Goal: Task Accomplishment & Management: Manage account settings

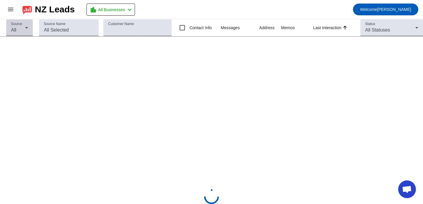
click at [22, 31] on div "All" at bounding box center [18, 30] width 14 height 7
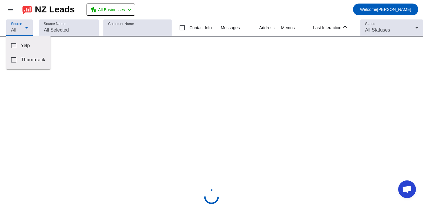
click at [54, 35] on div at bounding box center [211, 102] width 423 height 204
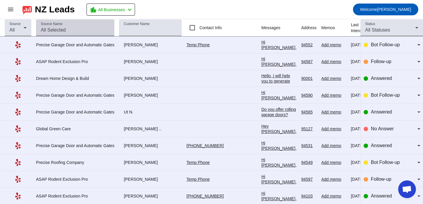
click at [62, 28] on input "Source Name" at bounding box center [75, 30] width 69 height 7
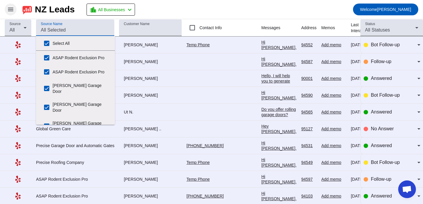
click at [10, 7] on mat-icon "menu" at bounding box center [10, 9] width 7 height 7
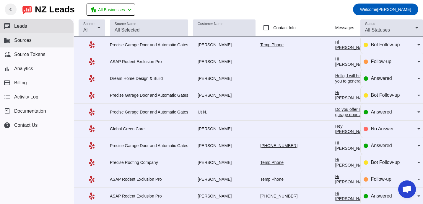
click at [35, 41] on button "business Sources" at bounding box center [36, 40] width 73 height 14
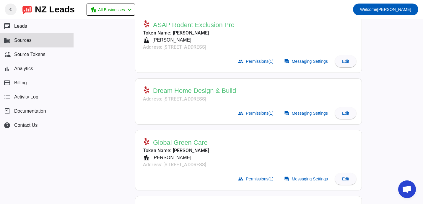
scroll to position [122, 0]
click at [312, 115] on span at bounding box center [306, 113] width 52 height 12
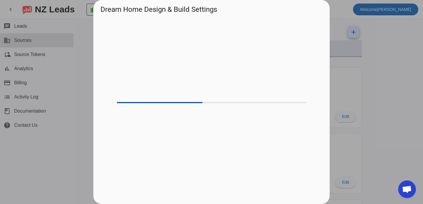
scroll to position [0, 0]
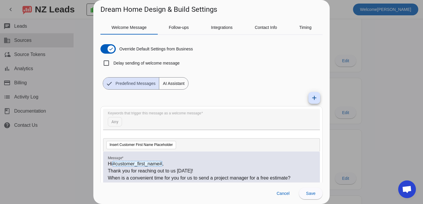
click at [348, 38] on div at bounding box center [211, 102] width 423 height 204
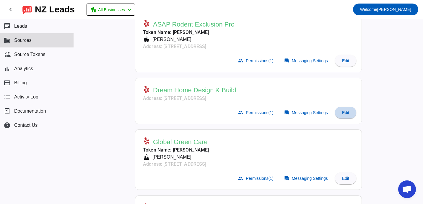
click at [348, 114] on span "Edit" at bounding box center [345, 112] width 7 height 5
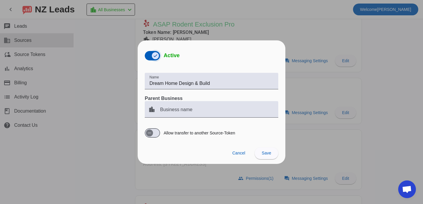
click at [152, 55] on span "button" at bounding box center [155, 55] width 7 height 7
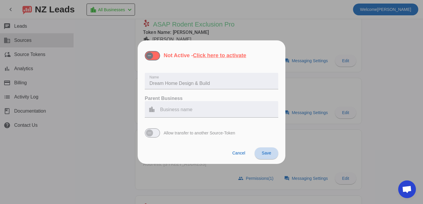
click at [264, 157] on span at bounding box center [266, 153] width 24 height 14
click at [349, 141] on div at bounding box center [211, 102] width 423 height 204
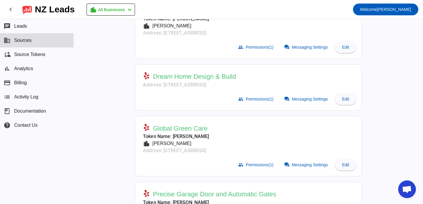
scroll to position [138, 0]
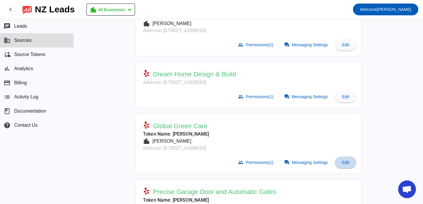
click at [350, 166] on span at bounding box center [345, 163] width 21 height 14
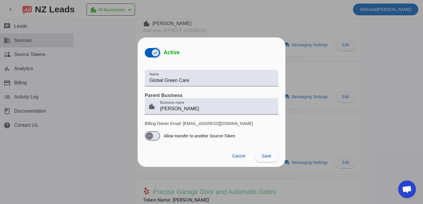
click at [153, 51] on icon "button" at bounding box center [155, 52] width 5 height 5
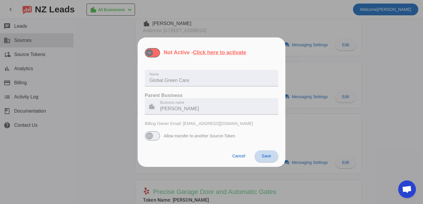
click at [270, 156] on span "Save" at bounding box center [266, 156] width 9 height 5
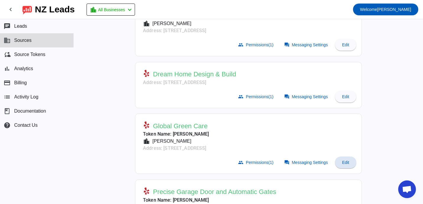
click at [312, 135] on mat-card-header "Global Green Care Token Name: [PERSON_NAME] location_city David Address: [STREE…" at bounding box center [248, 135] width 220 height 37
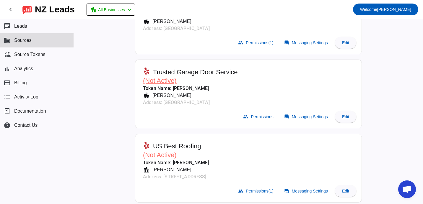
scroll to position [2479, 0]
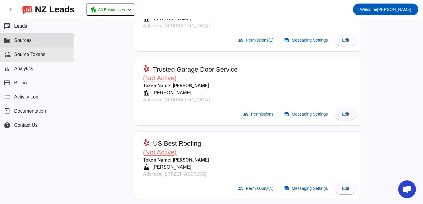
click at [36, 51] on button "cloud_sync Source Tokens" at bounding box center [36, 55] width 73 height 14
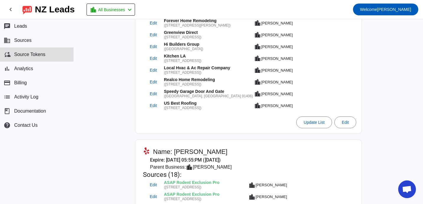
scroll to position [116, 0]
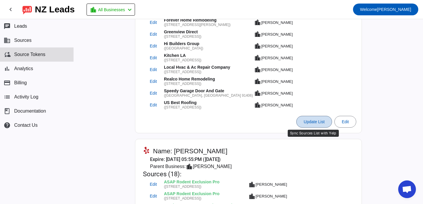
click at [311, 121] on span "Update List" at bounding box center [313, 122] width 21 height 5
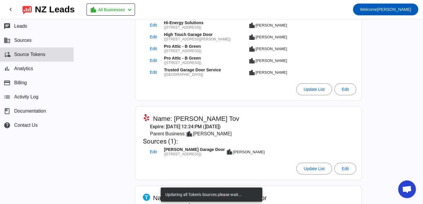
scroll to position [517, 0]
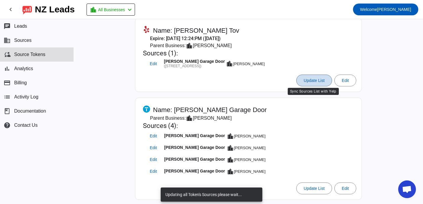
click at [311, 78] on span "Update List" at bounding box center [313, 80] width 21 height 5
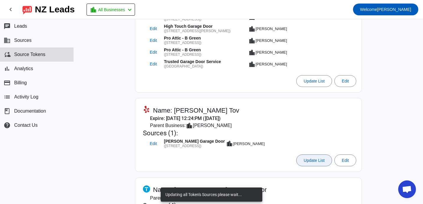
scroll to position [414, 0]
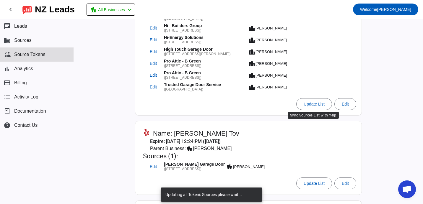
click at [311, 111] on mat-card-actions "Update List Edit" at bounding box center [248, 104] width 220 height 17
click at [312, 104] on span "Update List" at bounding box center [313, 104] width 21 height 5
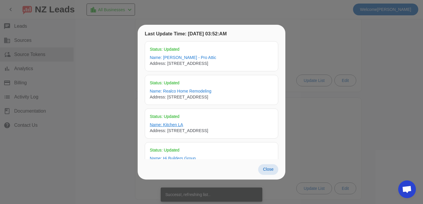
scroll to position [123, 0]
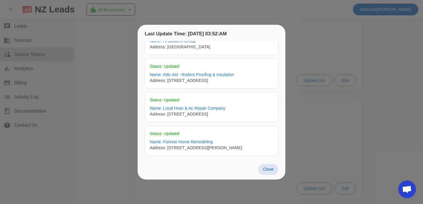
click at [269, 172] on span at bounding box center [268, 169] width 20 height 11
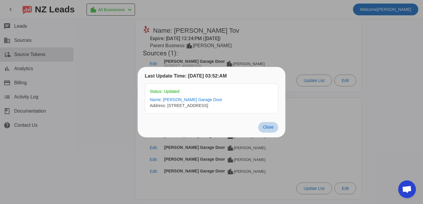
click at [271, 128] on span "Close" at bounding box center [268, 127] width 11 height 5
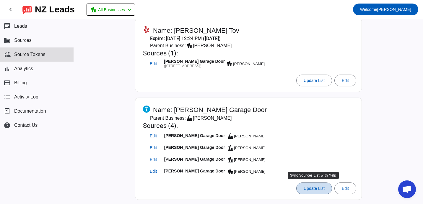
click at [312, 183] on span at bounding box center [313, 189] width 35 height 14
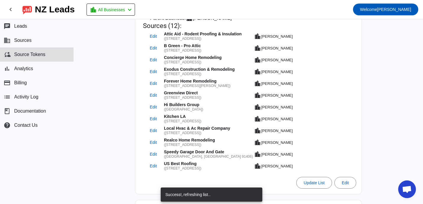
scroll to position [22, 0]
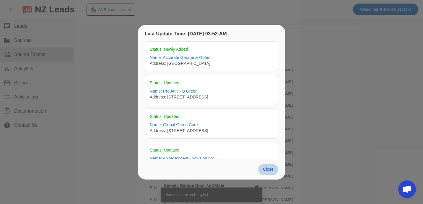
click at [269, 165] on span at bounding box center [268, 169] width 20 height 11
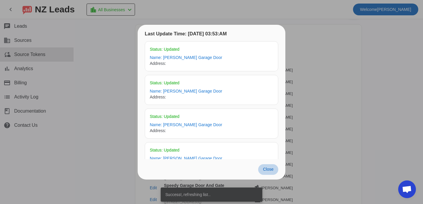
click at [271, 171] on span "Close" at bounding box center [268, 169] width 11 height 5
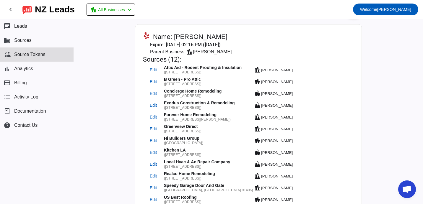
scroll to position [0, 0]
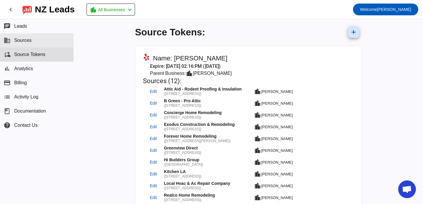
click at [40, 40] on button "business Sources" at bounding box center [36, 40] width 73 height 14
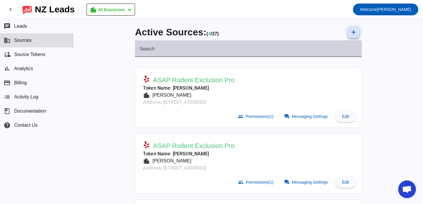
click at [249, 48] on input "Search" at bounding box center [248, 51] width 217 height 7
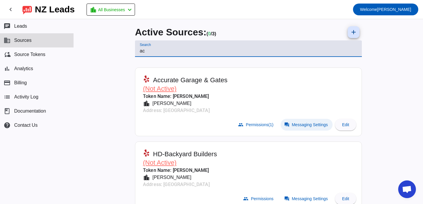
type input "ac"
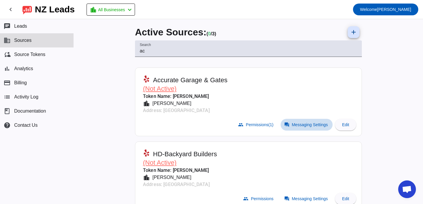
click at [313, 124] on span "Messaging Settings" at bounding box center [310, 124] width 36 height 5
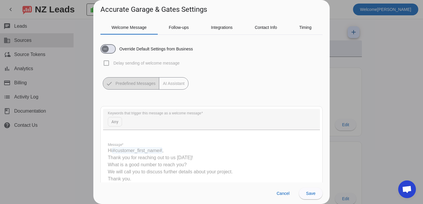
click at [342, 76] on div at bounding box center [211, 102] width 423 height 204
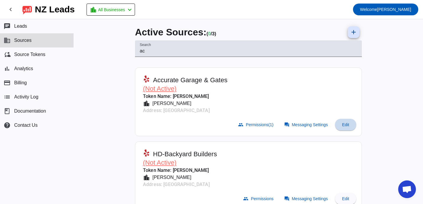
click at [347, 126] on span "Edit" at bounding box center [345, 124] width 7 height 5
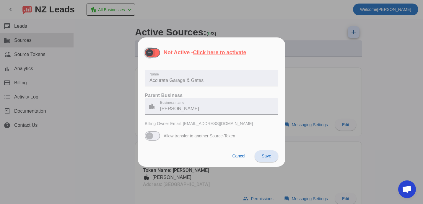
click at [152, 51] on span "button" at bounding box center [149, 52] width 7 height 7
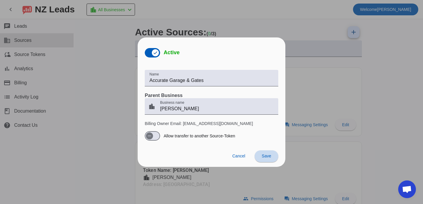
click at [264, 156] on span "Save" at bounding box center [266, 156] width 9 height 5
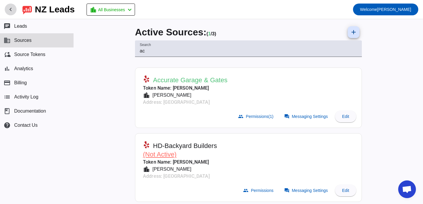
click at [10, 11] on mat-icon "chevron_left" at bounding box center [10, 9] width 7 height 7
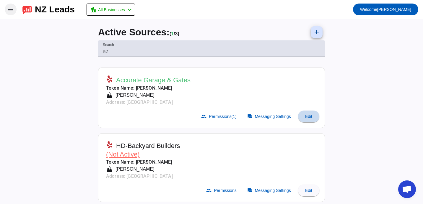
click at [313, 115] on span at bounding box center [308, 117] width 21 height 14
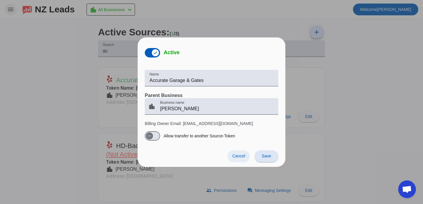
click at [242, 152] on span at bounding box center [238, 157] width 22 height 12
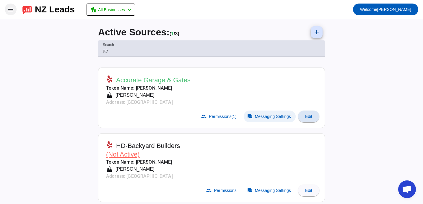
click at [277, 114] on span "Messaging Settings" at bounding box center [273, 116] width 36 height 5
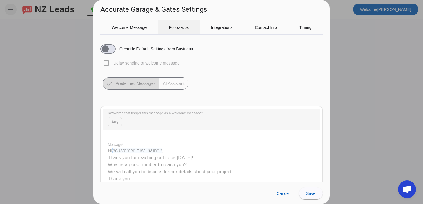
click at [180, 24] on span "Follow-ups" at bounding box center [179, 27] width 20 height 14
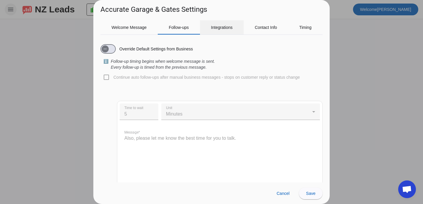
click at [214, 27] on span "Integrations" at bounding box center [222, 27] width 22 height 4
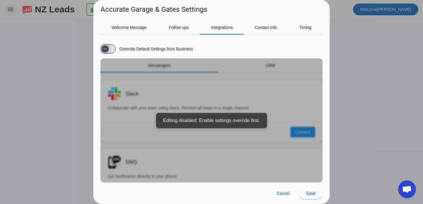
click at [110, 44] on span "button" at bounding box center [105, 49] width 12 height 12
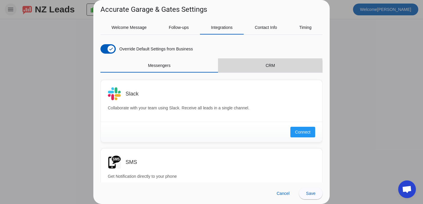
click at [266, 67] on span "CRM" at bounding box center [269, 65] width 9 height 4
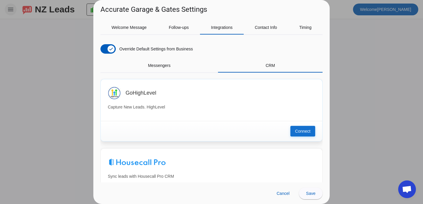
click at [308, 133] on span "Connect" at bounding box center [302, 131] width 15 height 6
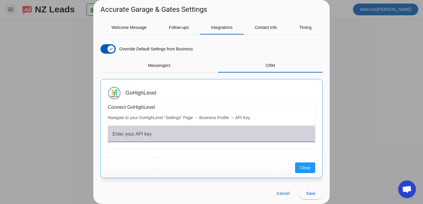
click at [231, 136] on input "Enter your API key" at bounding box center [211, 136] width 198 height 7
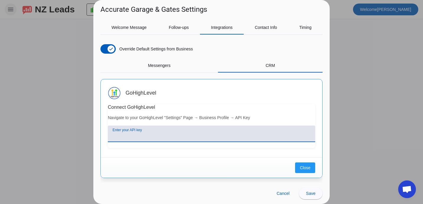
paste input "[SECURITY_DATA]"
type input "[SECURITY_DATA]"
click at [305, 134] on span "Save" at bounding box center [302, 134] width 9 height 0
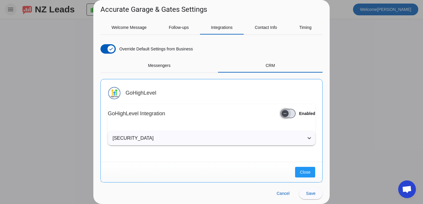
click at [285, 112] on icon "button" at bounding box center [284, 113] width 5 height 5
click at [313, 175] on button "Close" at bounding box center [305, 172] width 20 height 11
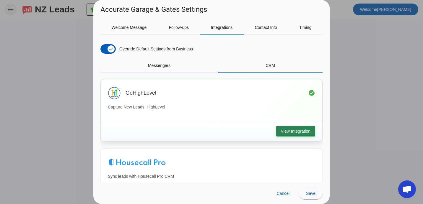
click at [293, 134] on span "View Integration" at bounding box center [296, 131] width 30 height 6
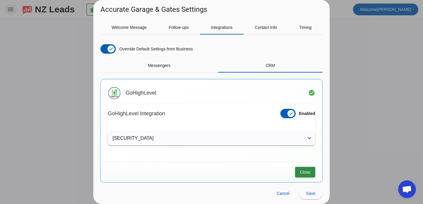
click at [304, 171] on span "Close" at bounding box center [305, 172] width 11 height 6
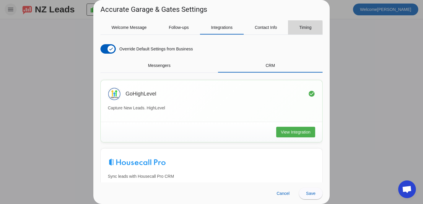
click at [297, 32] on div "Timing" at bounding box center [305, 27] width 35 height 14
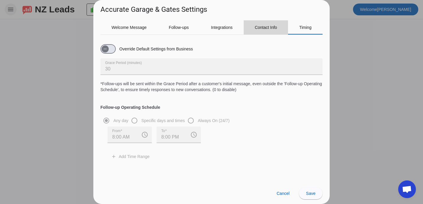
click at [256, 29] on span "Contact Info" at bounding box center [265, 27] width 22 height 4
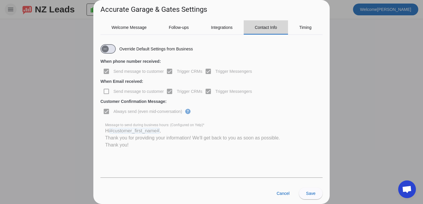
click at [245, 29] on div "Contact Info" at bounding box center [266, 27] width 45 height 14
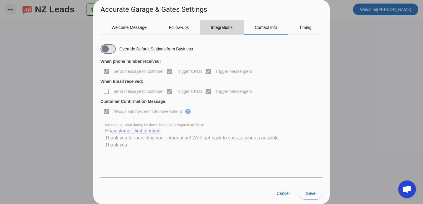
click at [225, 32] on span "Integrations" at bounding box center [222, 27] width 22 height 14
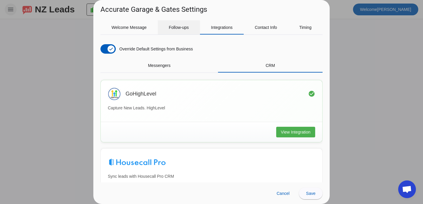
click at [171, 30] on span "Follow-ups" at bounding box center [179, 27] width 20 height 14
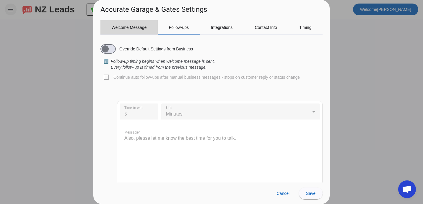
click at [128, 30] on span "Welcome Message" at bounding box center [129, 27] width 35 height 14
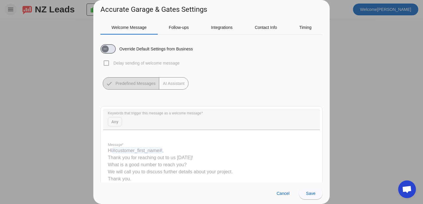
click at [364, 56] on div at bounding box center [211, 102] width 423 height 204
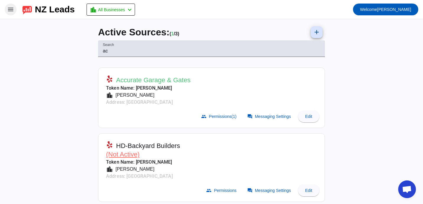
click at [14, 10] on mat-icon "menu" at bounding box center [10, 9] width 7 height 7
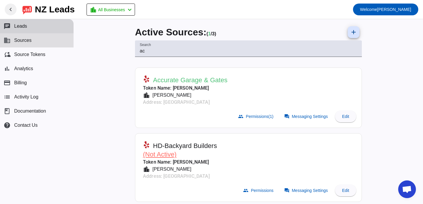
click at [26, 29] on span "Leads" at bounding box center [20, 26] width 13 height 5
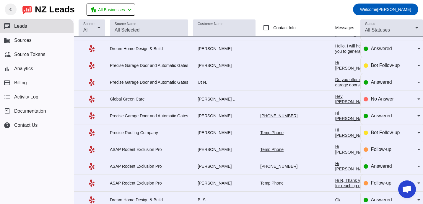
scroll to position [32, 0]
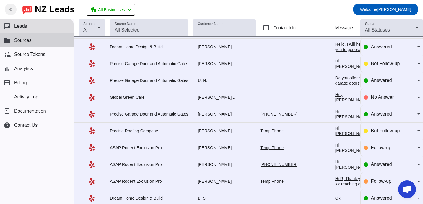
click at [1, 38] on button "business Sources" at bounding box center [36, 40] width 73 height 14
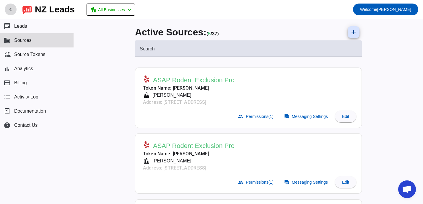
click at [9, 9] on mat-icon "chevron_left" at bounding box center [10, 9] width 7 height 7
